Goal: Complete application form

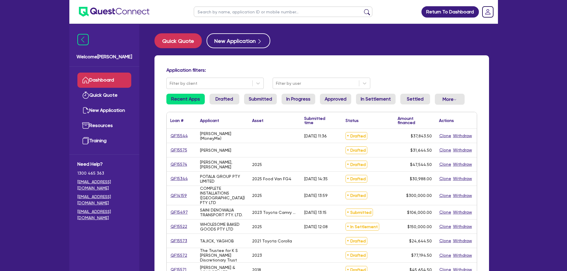
click at [272, 8] on input "text" at bounding box center [283, 12] width 179 height 10
paste input "QF15570"
type input "QF15570"
click at [362, 9] on button "submit" at bounding box center [367, 13] width 10 height 8
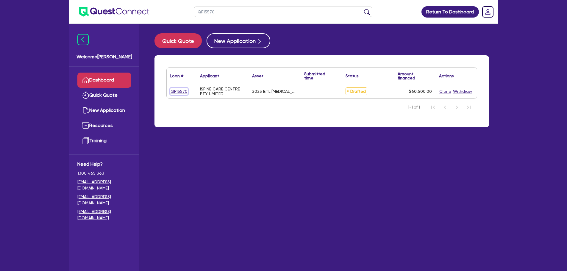
click at [175, 89] on link "QF15570" at bounding box center [179, 91] width 18 height 7
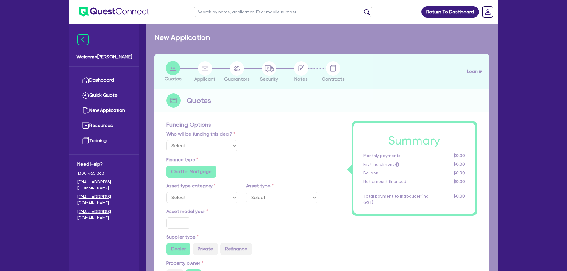
select select "Other"
select select "SECONDARY_ASSETS"
type input "2025"
type input "60,500"
type input "5"
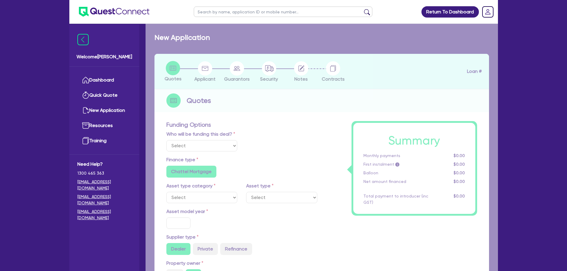
type input "3,025"
type input "9.5"
radio input "false"
select select "MEDICAL_DENTAL_LABORATORY_EQUIPMENT"
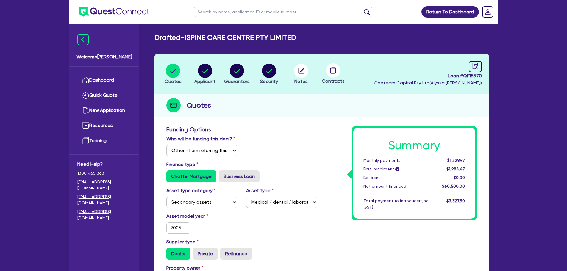
click at [292, 132] on h3 "Funding Options" at bounding box center [241, 129] width 151 height 7
click at [292, 136] on div "Who will be funding this deal? Select I will fund 100% I will co-fund with Ques…" at bounding box center [242, 148] width 160 height 26
click at [296, 73] on circle "button" at bounding box center [301, 71] width 14 height 14
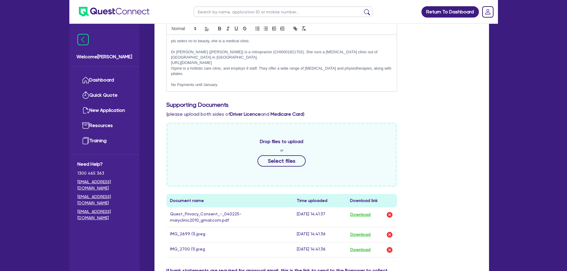
scroll to position [248, 0]
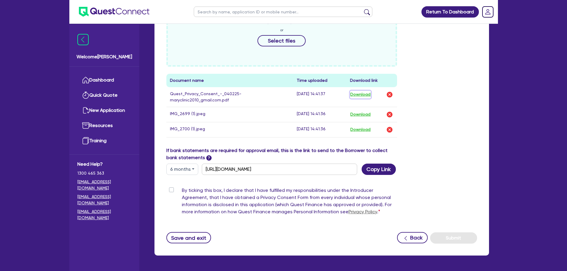
click at [365, 91] on button "Download" at bounding box center [360, 95] width 21 height 8
click at [355, 111] on button "Download" at bounding box center [360, 115] width 21 height 8
click at [361, 126] on button "Download" at bounding box center [360, 130] width 21 height 8
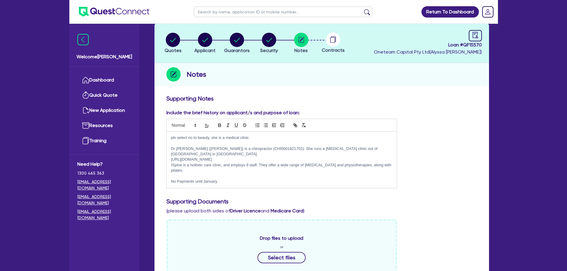
scroll to position [0, 0]
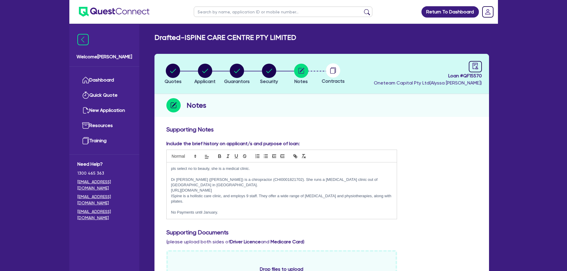
click at [343, 127] on h3 "Supporting Notes" at bounding box center [321, 129] width 311 height 7
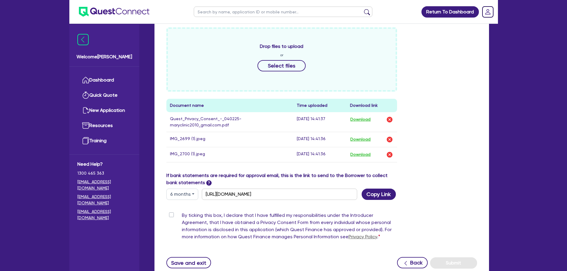
scroll to position [199, 0]
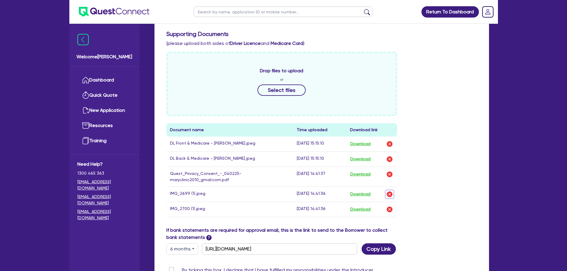
click at [392, 191] on img "button" at bounding box center [389, 194] width 7 height 7
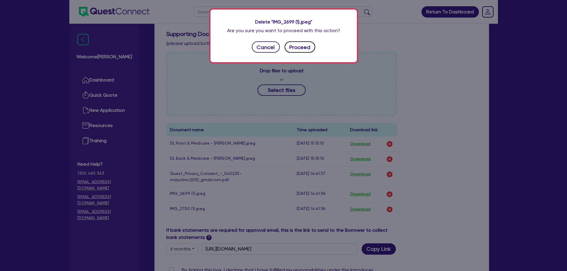
click at [313, 51] on button "Proceed" at bounding box center [300, 46] width 31 height 11
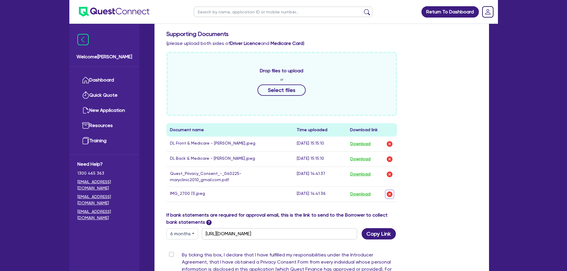
click at [390, 191] on img "button" at bounding box center [389, 194] width 7 height 7
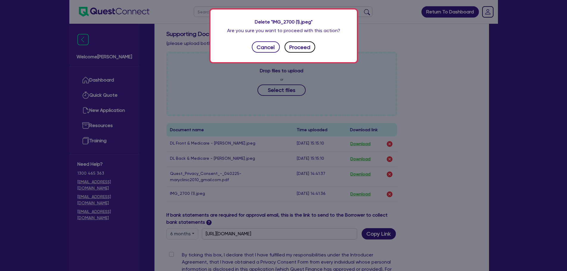
click at [311, 50] on button "Proceed" at bounding box center [300, 46] width 31 height 11
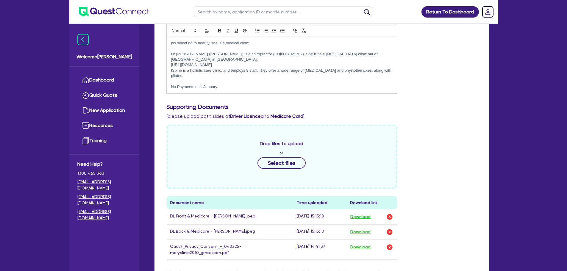
scroll to position [0, 0]
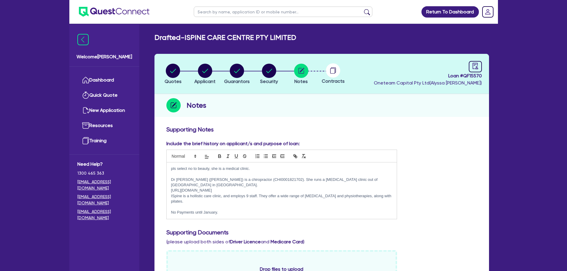
click at [419, 168] on div "Include the brief history on applicant/s and purpose of loan: pls select no to …" at bounding box center [322, 182] width 320 height 84
click at [392, 116] on div "Notes" at bounding box center [321, 105] width 335 height 23
click at [371, 107] on div "Notes" at bounding box center [321, 105] width 335 height 23
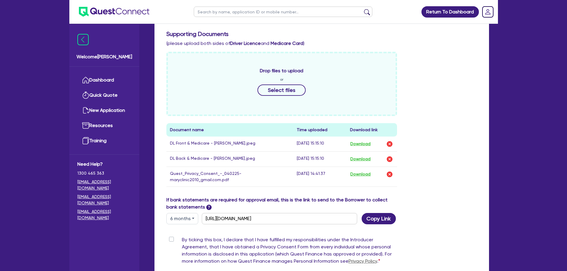
scroll to position [263, 0]
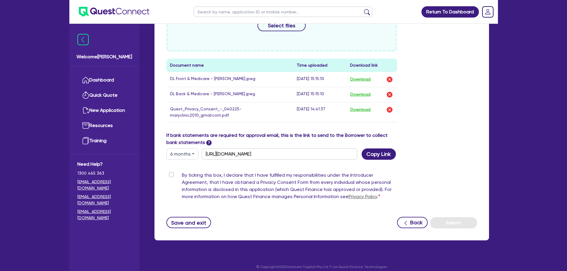
click at [169, 172] on div "By ticking this box, I declare that I have fulfilled my responsibilities under …" at bounding box center [281, 187] width 231 height 31
click at [168, 172] on div "By ticking this box, I declare that I have fulfilled my responsibilities under …" at bounding box center [281, 187] width 231 height 31
click at [182, 172] on label "By ticking this box, I declare that I have fulfilled my responsibilities under …" at bounding box center [289, 187] width 215 height 31
click at [170, 172] on input "By ticking this box, I declare that I have fulfilled my responsibilities under …" at bounding box center [168, 175] width 5 height 6
checkbox input "true"
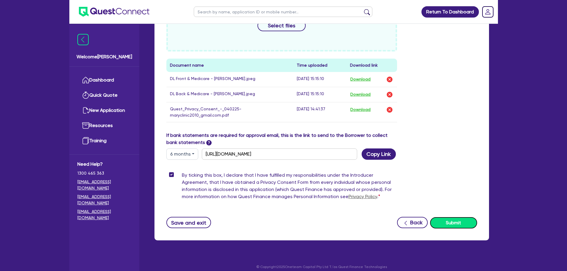
click at [457, 217] on button "Submit" at bounding box center [453, 222] width 47 height 11
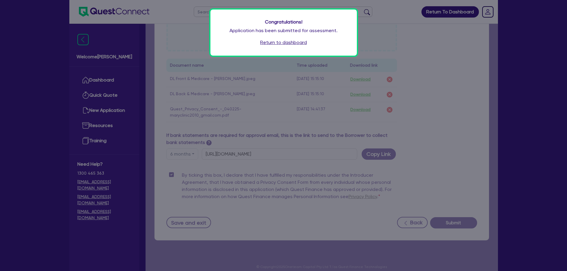
click at [297, 43] on link "Return to dashboard" at bounding box center [283, 42] width 47 height 7
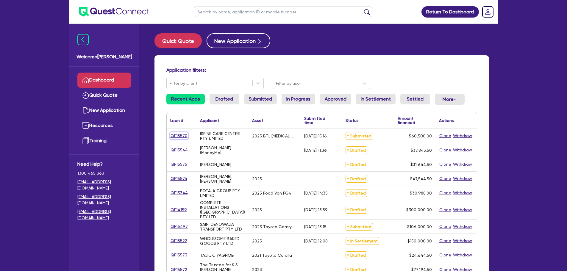
click at [182, 137] on link "QF15570" at bounding box center [179, 135] width 18 height 7
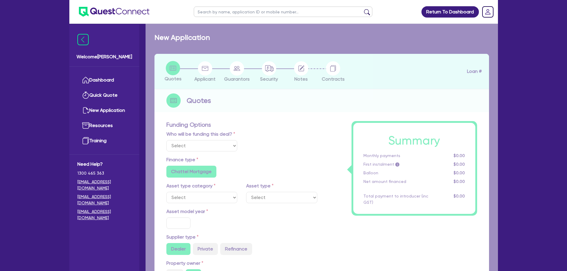
select select "Other"
select select "SECONDARY_ASSETS"
type input "2025"
type input "60,500"
type input "5"
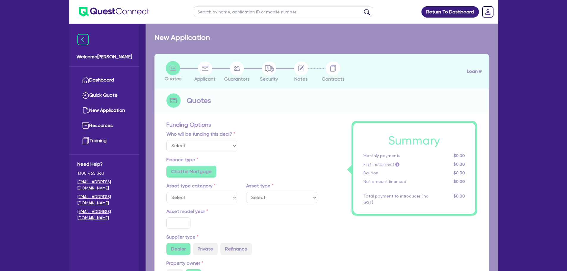
type input "3,025"
type input "9.5"
radio input "false"
select select "MEDICAL_DENTAL_LABORATORY_EQUIPMENT"
